Goal: Information Seeking & Learning: Learn about a topic

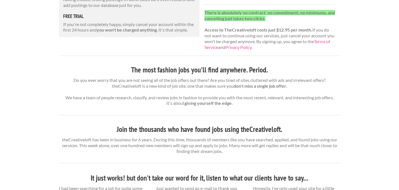
scroll to position [143, 0]
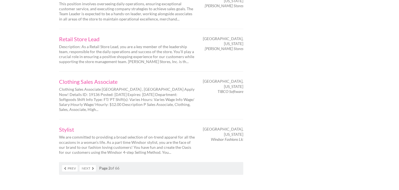
scroll to position [908, 0]
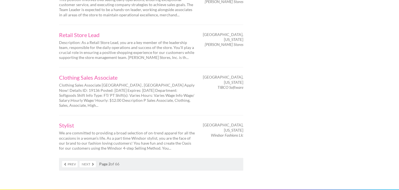
click at [91, 161] on link "Next" at bounding box center [88, 164] width 16 height 6
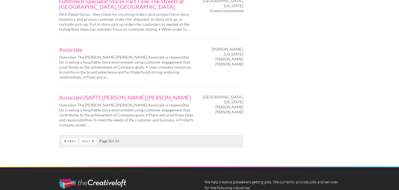
scroll to position [954, 0]
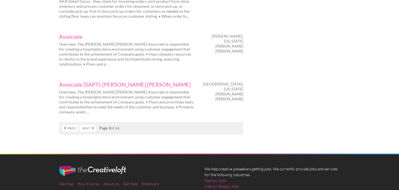
click at [93, 125] on link "Next" at bounding box center [88, 128] width 16 height 6
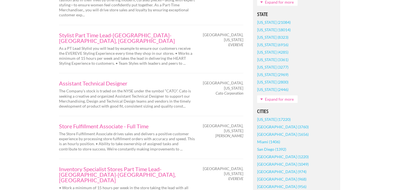
scroll to position [358, 0]
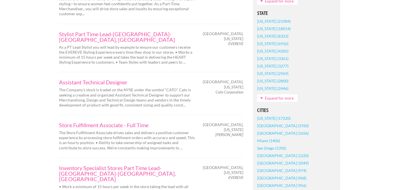
click at [263, 102] on link "Expand for more" at bounding box center [277, 98] width 40 height 7
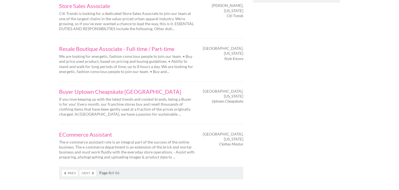
scroll to position [897, 0]
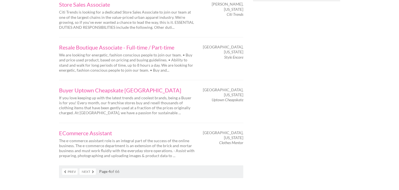
click at [89, 169] on link "Next" at bounding box center [88, 172] width 16 height 6
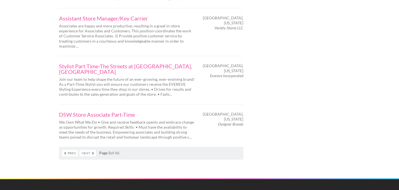
scroll to position [888, 0]
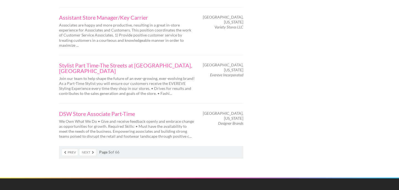
click at [86, 149] on link "Next" at bounding box center [88, 152] width 16 height 6
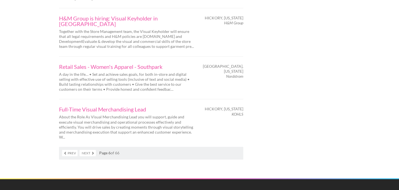
scroll to position [928, 0]
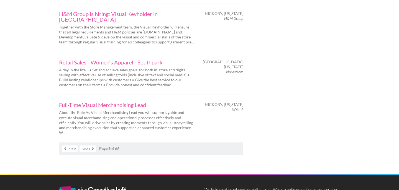
click at [88, 146] on link "Next" at bounding box center [88, 149] width 16 height 6
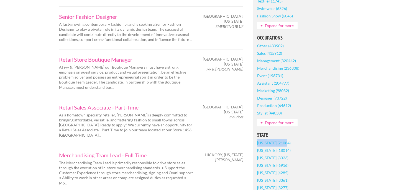
scroll to position [236, 0]
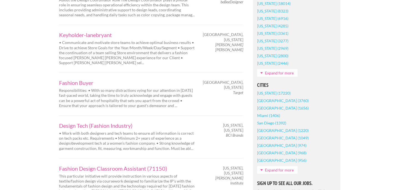
scroll to position [385, 0]
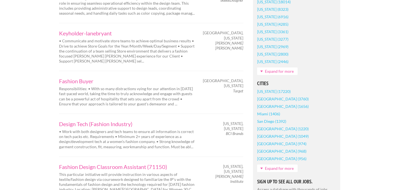
click at [270, 90] on link "[US_STATE] (17220)" at bounding box center [274, 91] width 34 height 7
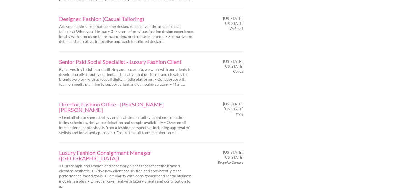
scroll to position [882, 0]
